Goal: Find specific page/section: Find specific page/section

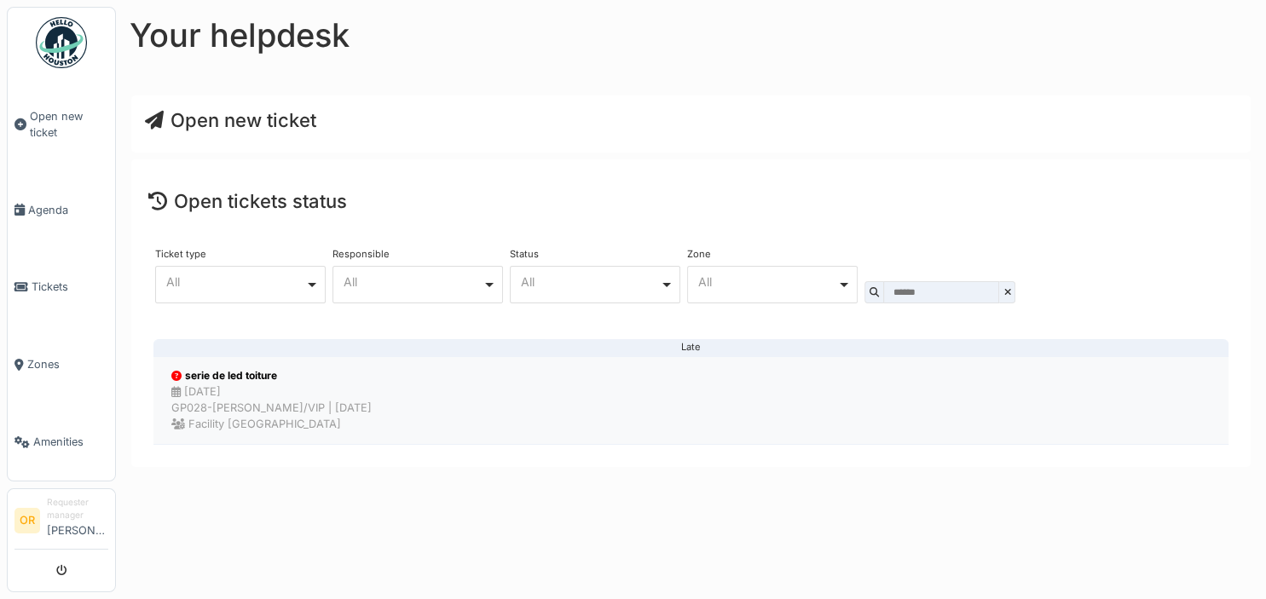
click at [333, 401] on div "23/06/2025 GP028-Quevy GP/VIP | 67 day(s) ago Facility Golden palace" at bounding box center [271, 408] width 200 height 49
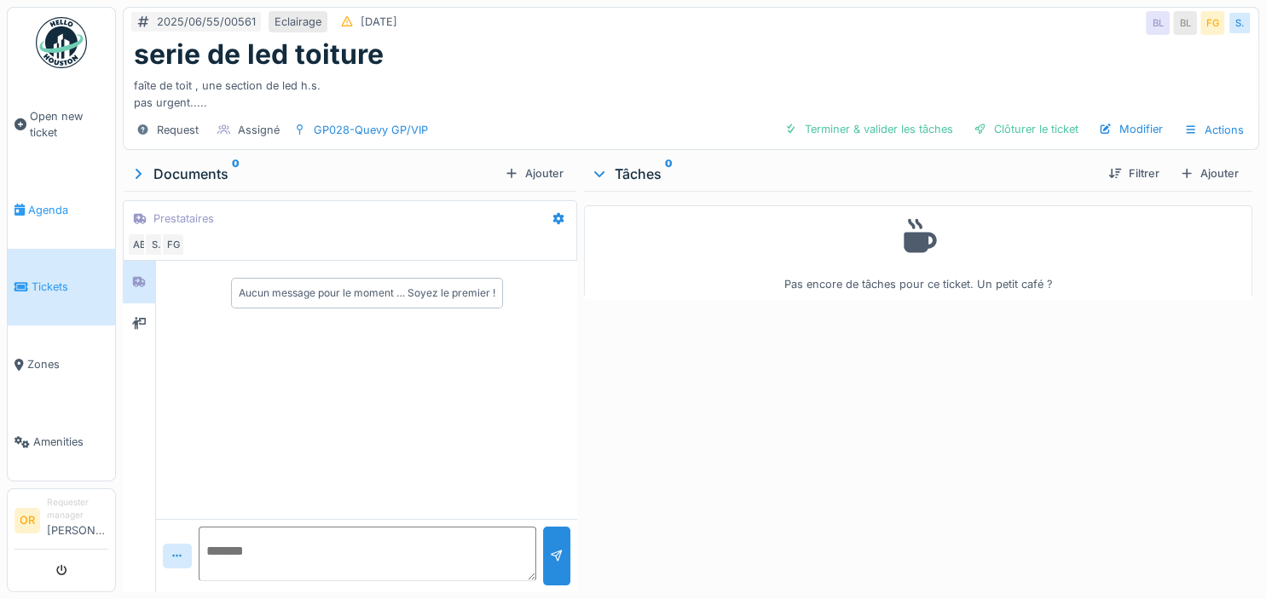
click at [42, 209] on span "Agenda" at bounding box center [68, 210] width 80 height 16
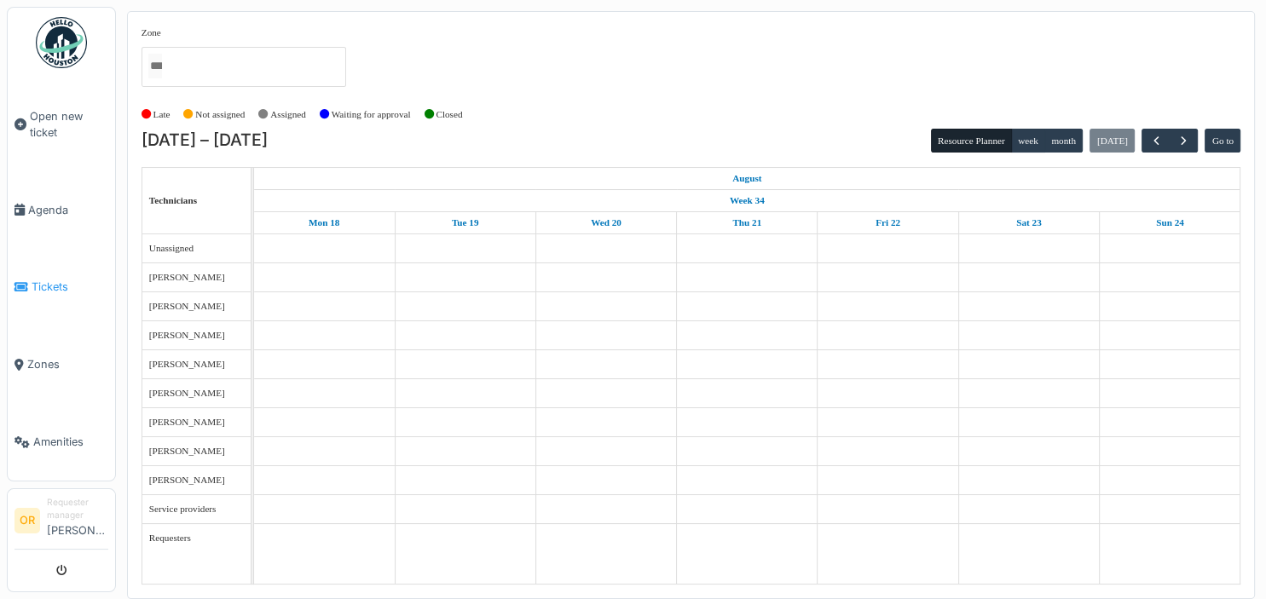
click at [53, 280] on span "Tickets" at bounding box center [70, 287] width 77 height 16
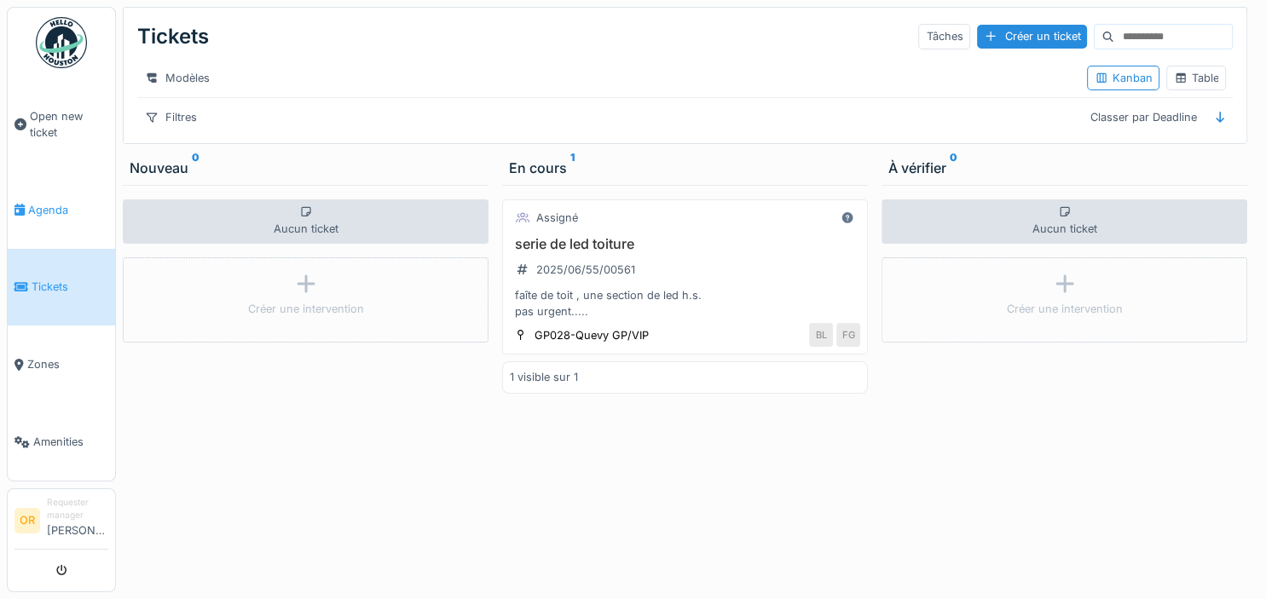
click at [66, 206] on span "Agenda" at bounding box center [68, 210] width 80 height 16
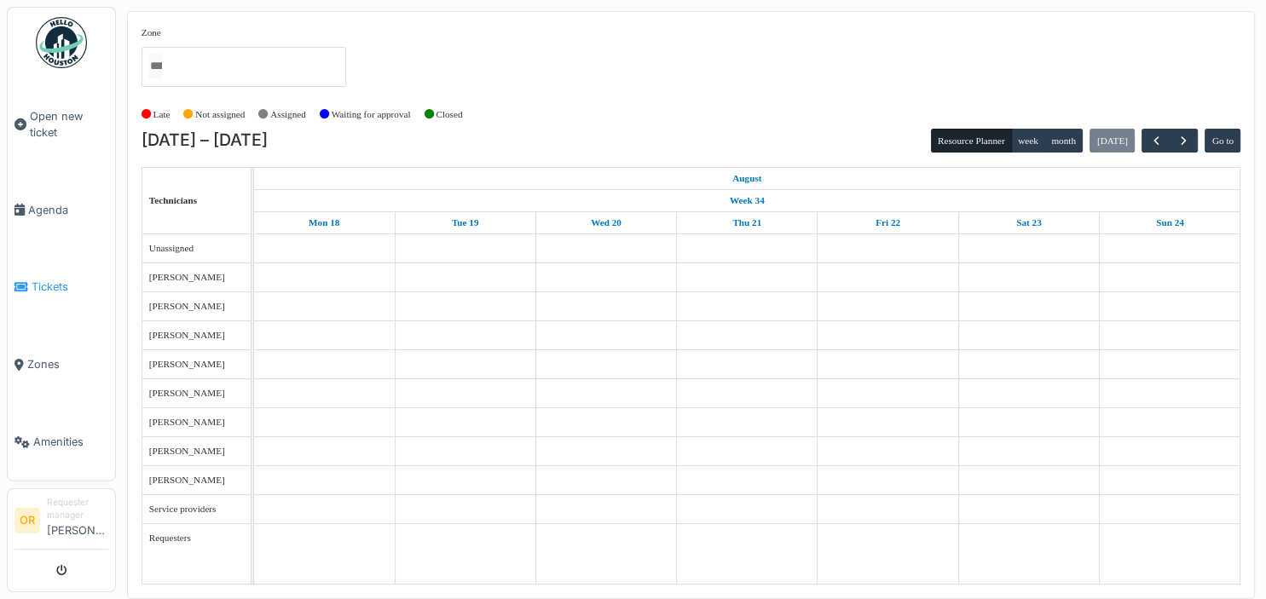
click at [38, 286] on span "Tickets" at bounding box center [70, 287] width 77 height 16
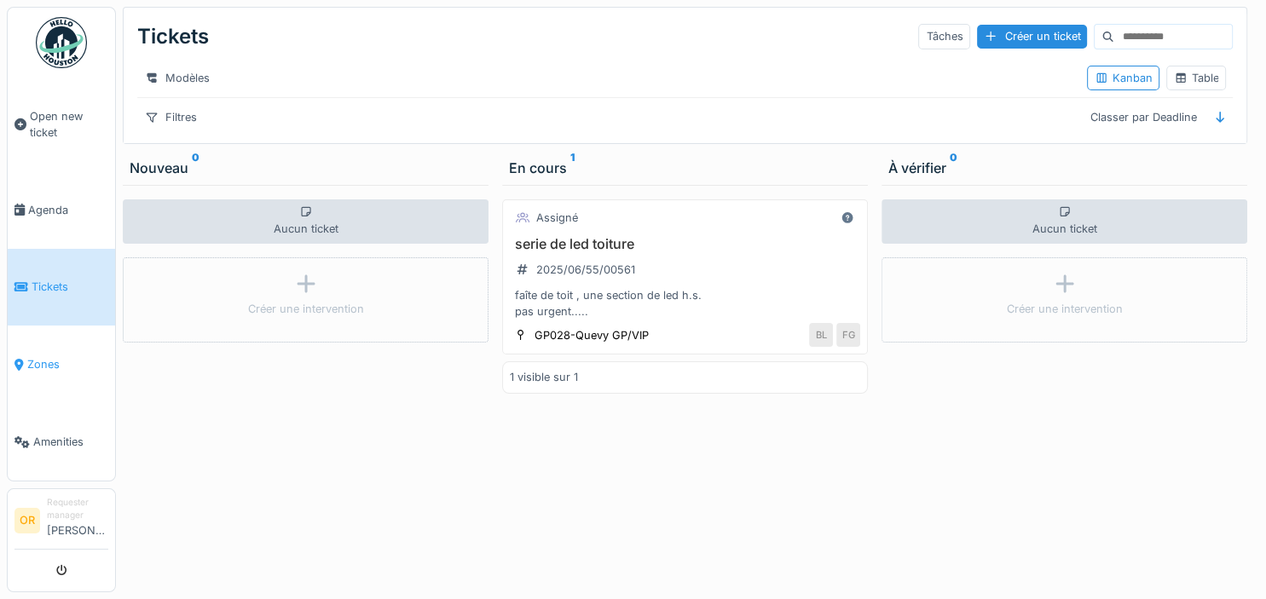
click at [37, 356] on span "Zones" at bounding box center [67, 364] width 81 height 16
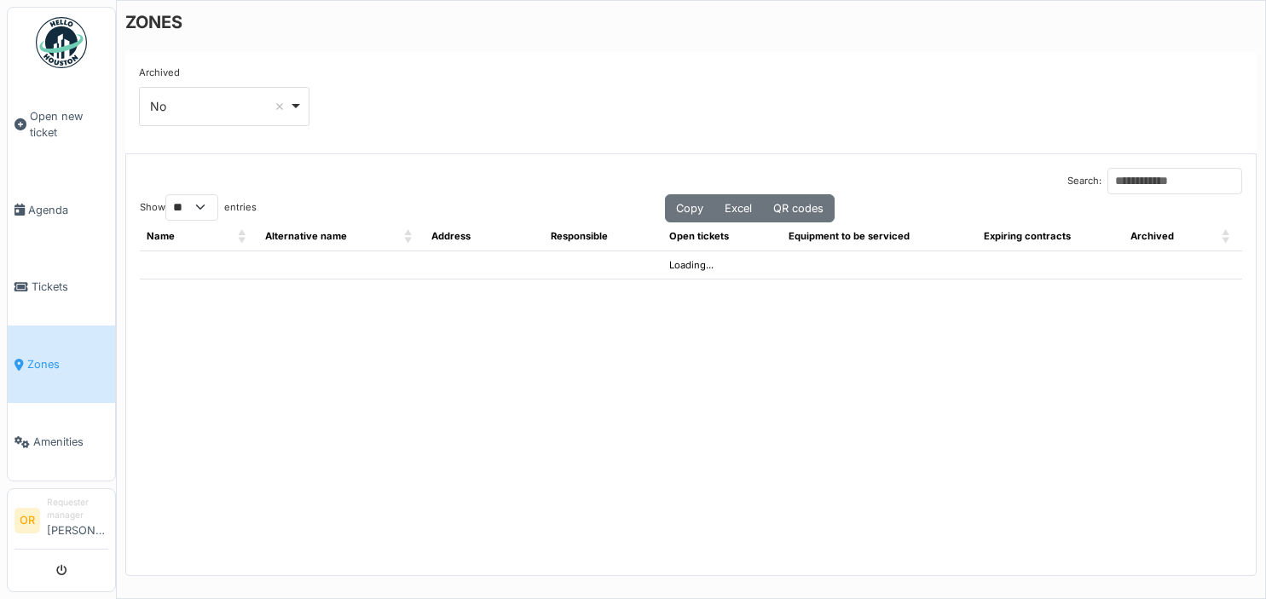
select select "**"
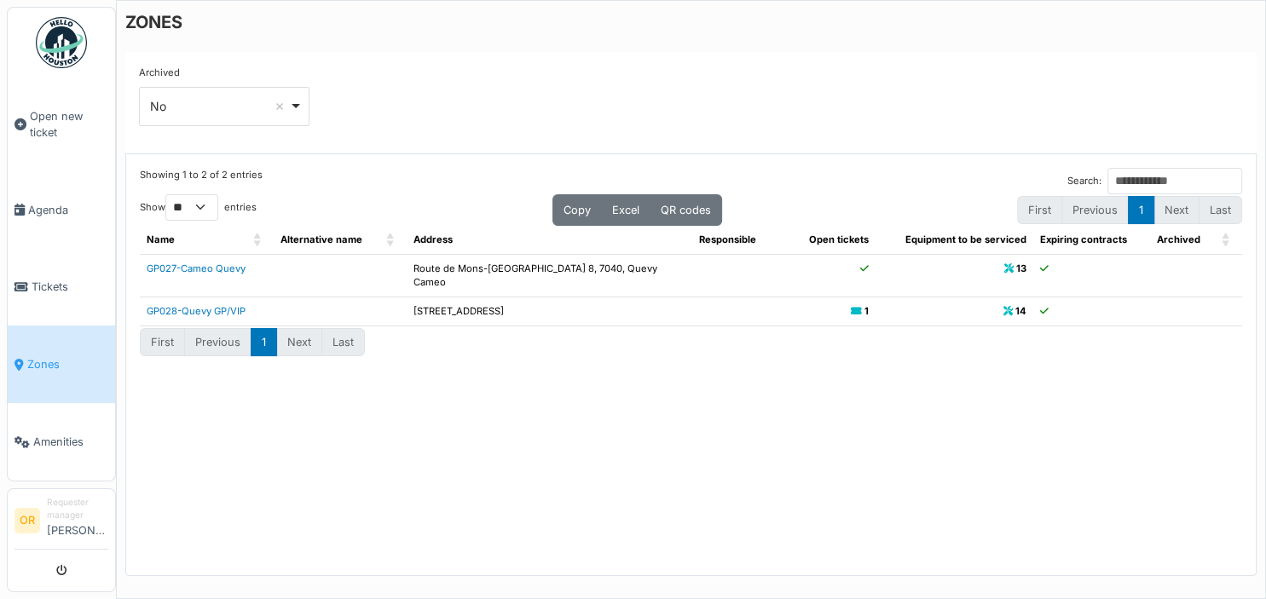
click at [858, 307] on icon at bounding box center [856, 311] width 11 height 9
click at [224, 305] on link "GP028-Quevy GP/VIP" at bounding box center [196, 311] width 99 height 12
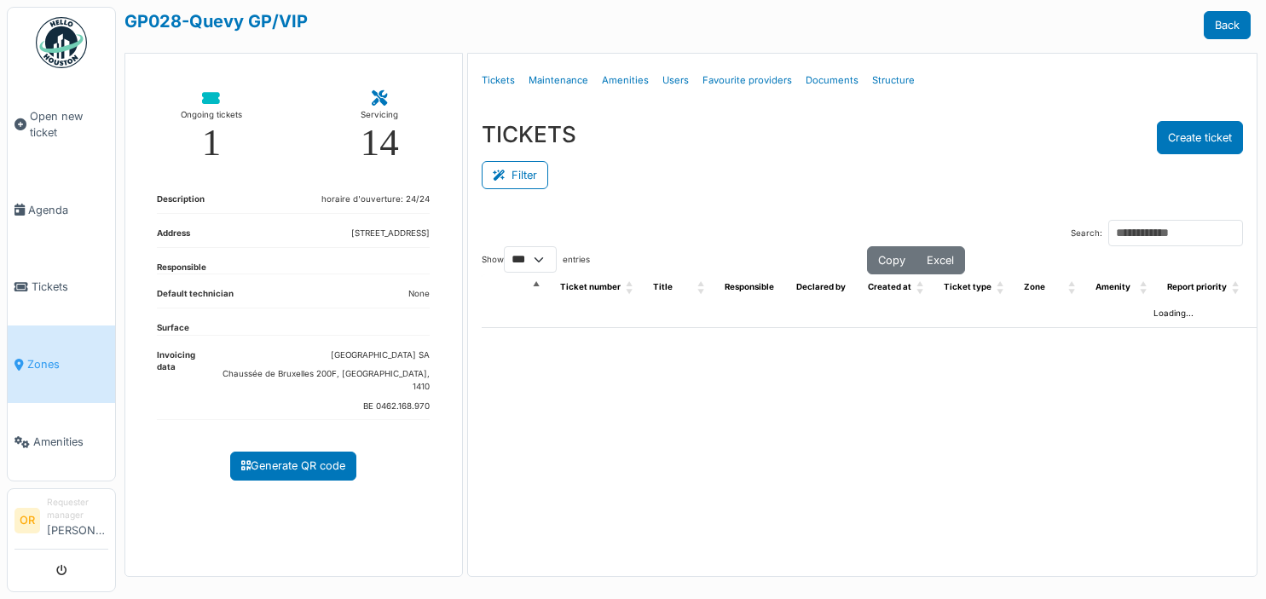
select select "***"
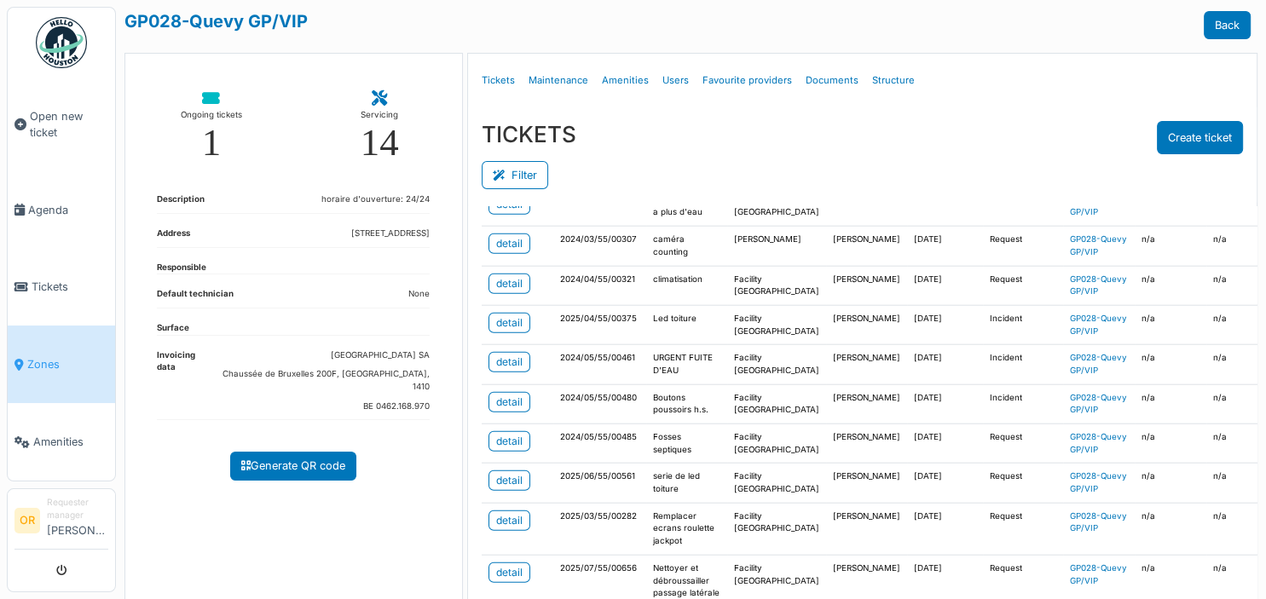
scroll to position [4541, 0]
